Goal: Find specific page/section: Find specific page/section

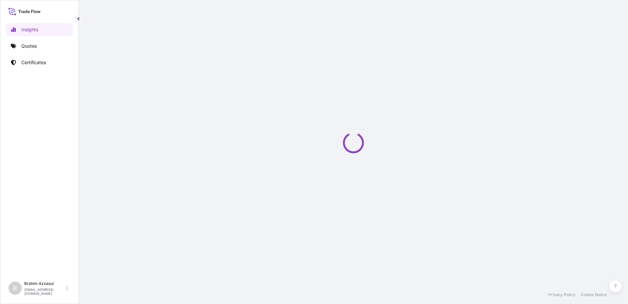
select select "2025"
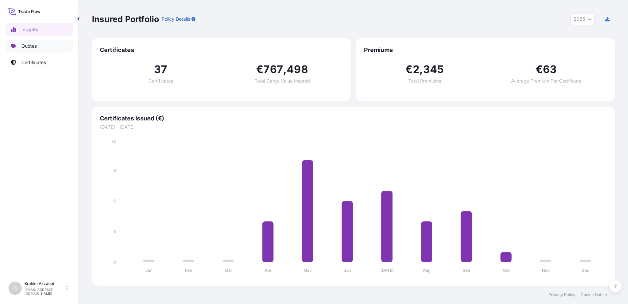
click at [28, 45] on p "Quotes" at bounding box center [28, 46] width 15 height 7
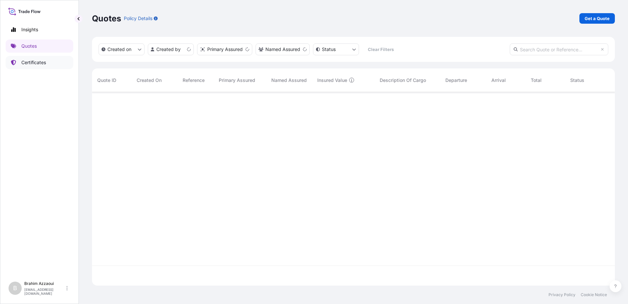
scroll to position [192, 518]
click at [35, 63] on p "Certificates" at bounding box center [33, 62] width 25 height 7
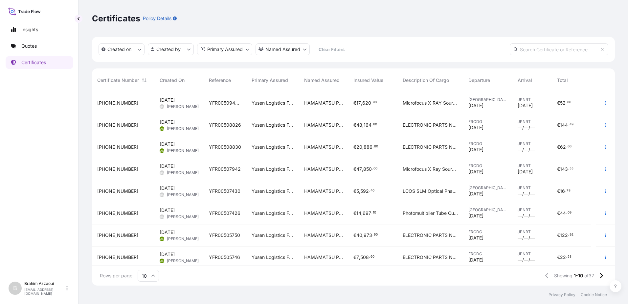
scroll to position [192, 518]
